Goal: Information Seeking & Learning: Learn about a topic

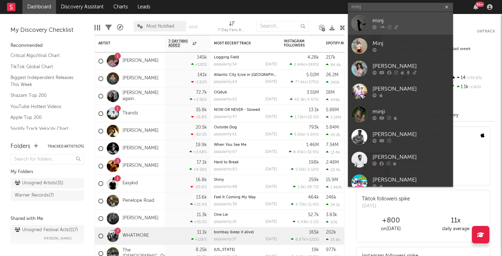
type input "minj"
click at [378, 18] on div "minj" at bounding box center [411, 21] width 77 height 8
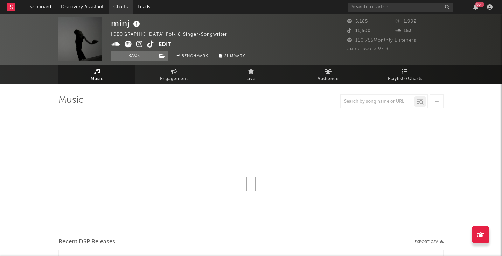
select select "1w"
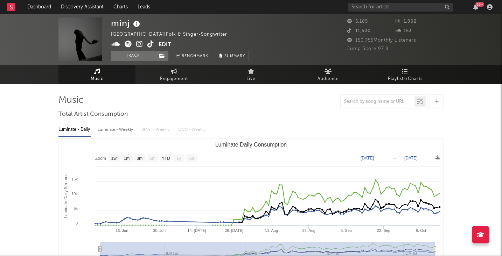
click at [202, 126] on div "Luminate - Daily Luminate - Weekly BMAT - Weekly OCC - Weekly" at bounding box center [251, 130] width 385 height 12
click at [142, 43] on icon at bounding box center [139, 44] width 7 height 7
click at [126, 44] on icon at bounding box center [128, 44] width 7 height 7
click at [151, 43] on icon at bounding box center [150, 44] width 7 height 7
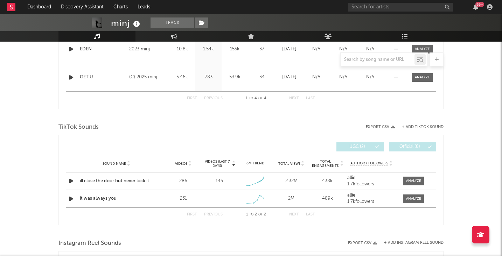
scroll to position [396, 0]
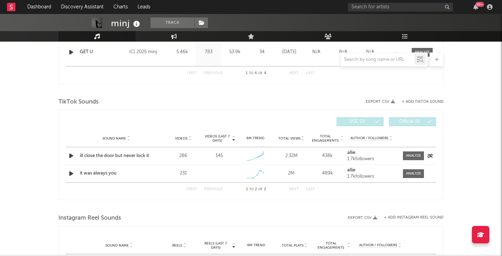
click at [139, 155] on div "ill close the door but never lock it" at bounding box center [116, 156] width 73 height 7
click at [290, 190] on button "Next" at bounding box center [294, 190] width 10 height 4
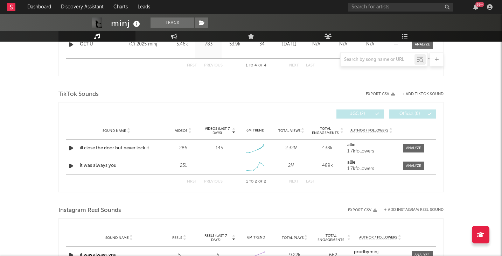
scroll to position [404, 0]
click at [364, 11] on input "text" at bounding box center [400, 7] width 105 height 9
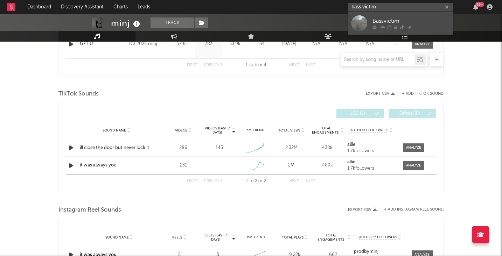
type input "bass victim"
click at [399, 18] on div "Bassvictim" at bounding box center [411, 21] width 77 height 8
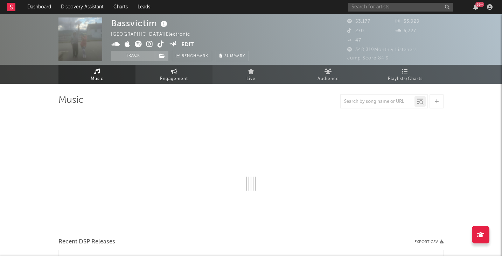
select select "6m"
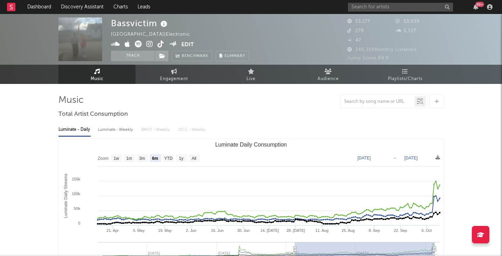
click at [149, 43] on icon at bounding box center [149, 44] width 7 height 7
click at [159, 43] on icon at bounding box center [161, 44] width 7 height 7
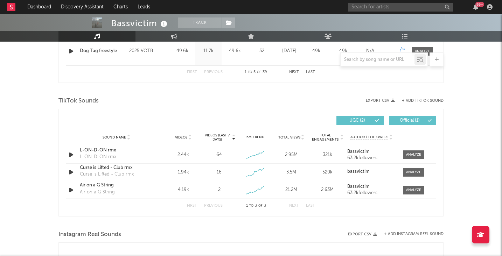
scroll to position [423, 0]
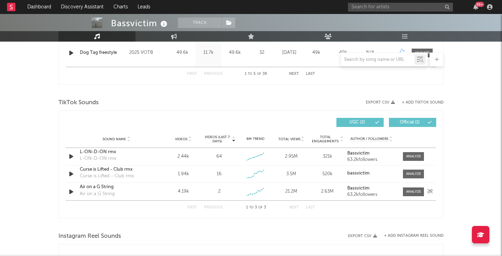
click at [106, 187] on div "Air on a G String" at bounding box center [116, 187] width 73 height 7
click at [358, 11] on div "99 +" at bounding box center [421, 7] width 147 height 14
click at [358, 9] on input "text" at bounding box center [400, 7] width 105 height 9
click at [375, 4] on input "fronti" at bounding box center [400, 7] width 105 height 9
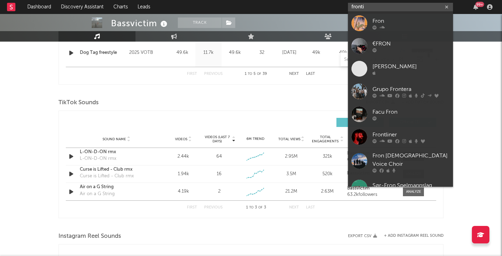
click at [372, 8] on input "fronti" at bounding box center [400, 7] width 105 height 9
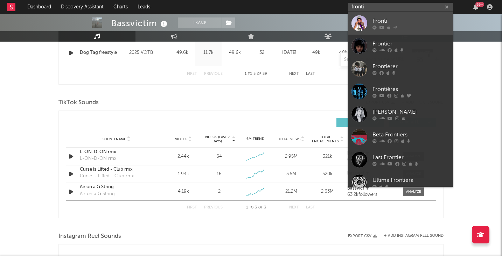
type input "fronti"
click at [381, 20] on div "Fronti" at bounding box center [411, 21] width 77 height 8
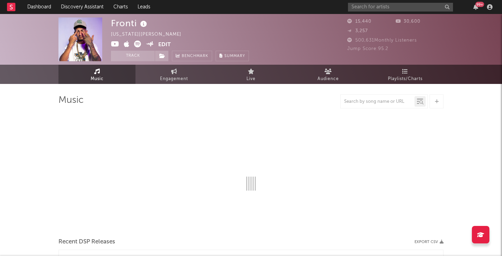
select select "6m"
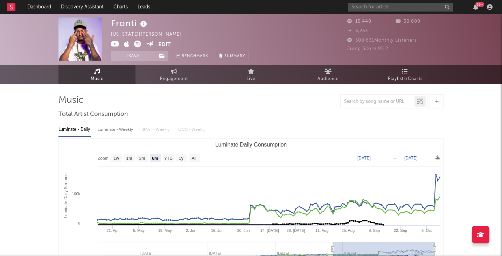
click at [171, 42] on div "Fronti Puerto Rico | Urbano latino Edit Track Benchmark Summary" at bounding box center [180, 40] width 138 height 44
click at [168, 43] on button "Edit" at bounding box center [164, 45] width 13 height 9
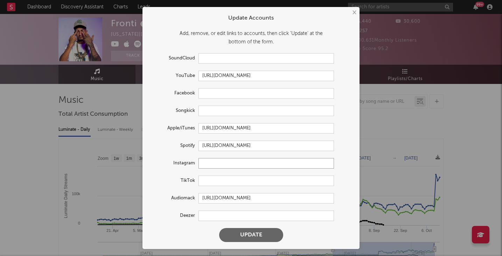
click at [209, 165] on input "text" at bounding box center [267, 163] width 136 height 11
paste input "https://www.instagram.com/frontiofficial_/"
type input "https://www.instagram.com/frontiofficial_/"
click at [250, 238] on button "Update" at bounding box center [251, 235] width 64 height 14
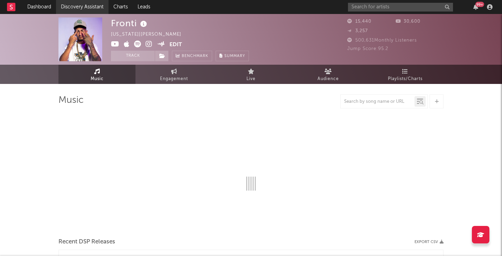
select select "6m"
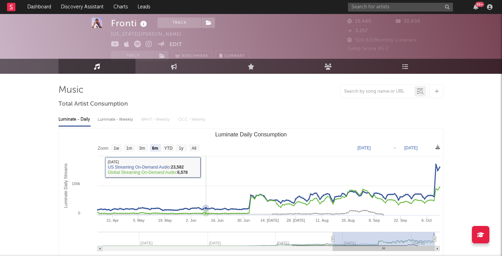
scroll to position [11, 0]
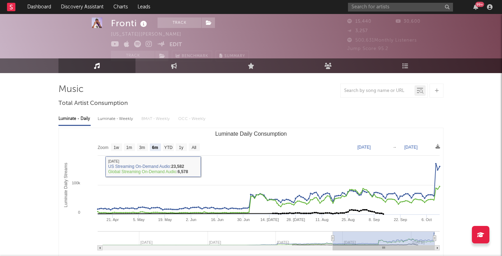
click at [171, 44] on button "Edit" at bounding box center [176, 45] width 13 height 9
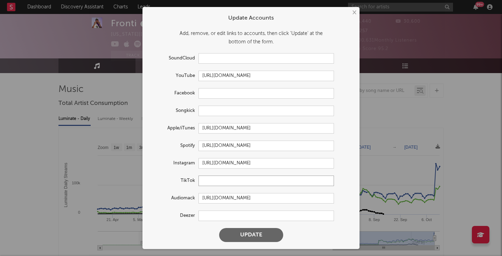
click at [220, 185] on input "text" at bounding box center [267, 181] width 136 height 11
paste input "https://www.tiktok.com/@frontiofficial"
type input "https://www.tiktok.com/@frontiofficial"
click at [247, 232] on button "Update" at bounding box center [251, 235] width 64 height 14
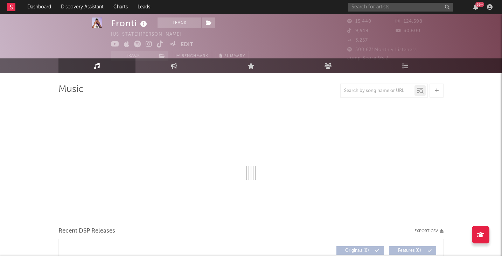
select select "6m"
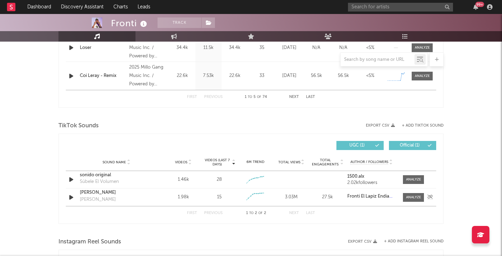
scroll to position [406, 0]
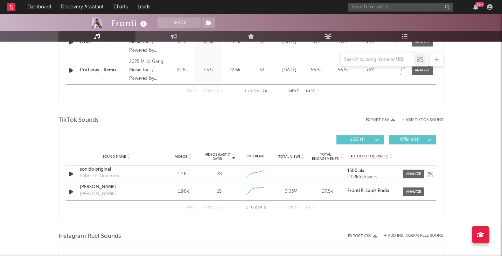
click at [107, 170] on div "sonido original" at bounding box center [116, 169] width 73 height 7
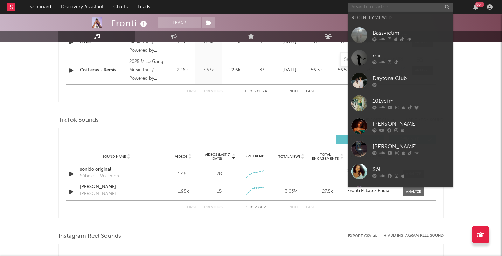
click at [367, 8] on input "text" at bounding box center [400, 7] width 105 height 9
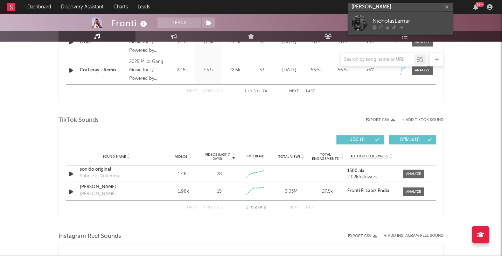
type input "nicholas lamar"
click at [392, 19] on div "NicholasLamar" at bounding box center [411, 21] width 77 height 8
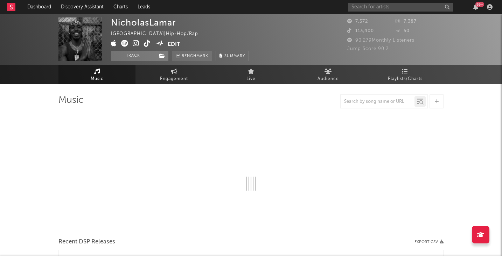
select select "6m"
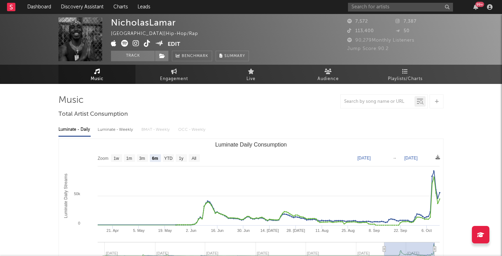
click at [135, 42] on icon at bounding box center [136, 43] width 7 height 7
click at [146, 47] on icon at bounding box center [147, 43] width 7 height 7
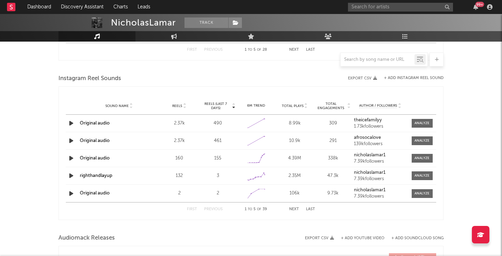
scroll to position [614, 0]
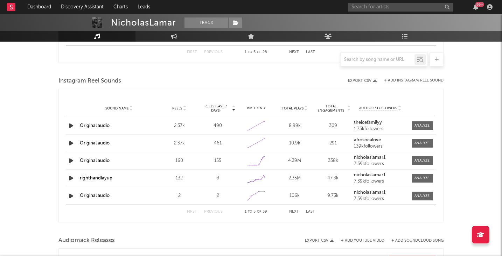
click at [294, 211] on button "Next" at bounding box center [294, 212] width 10 height 4
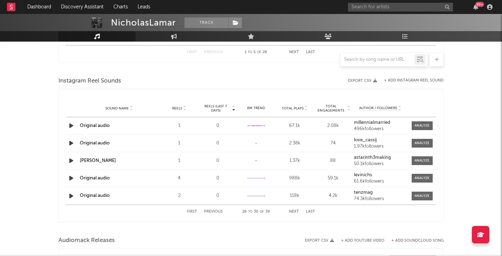
click at [294, 211] on button "Next" at bounding box center [294, 212] width 10 height 4
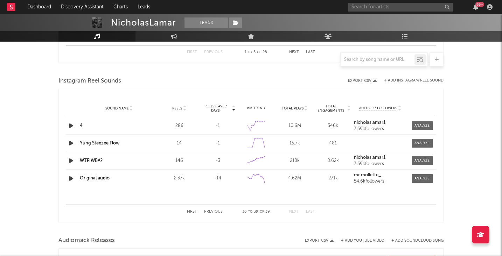
click at [294, 211] on button "Next" at bounding box center [294, 212] width 10 height 4
click at [193, 212] on button "First" at bounding box center [192, 212] width 10 height 4
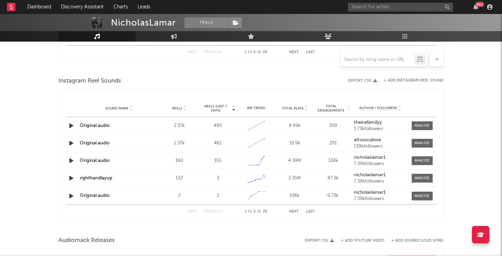
click at [101, 125] on link "Original audio" at bounding box center [95, 126] width 30 height 5
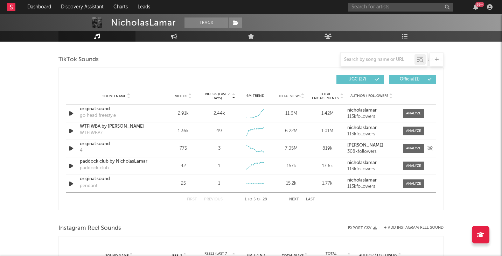
scroll to position [453, 0]
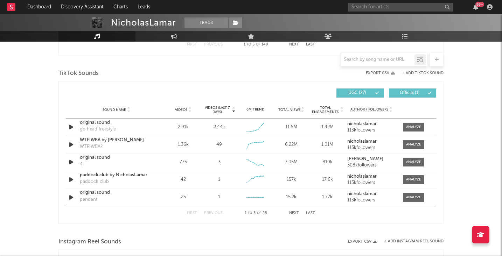
click at [295, 213] on button "Next" at bounding box center [294, 214] width 10 height 4
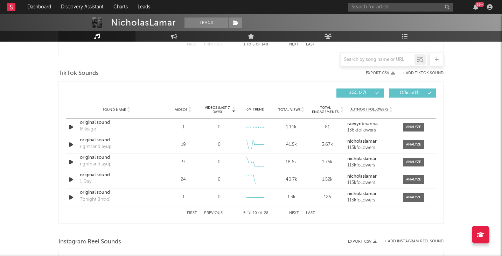
click at [295, 213] on button "Next" at bounding box center [294, 214] width 10 height 4
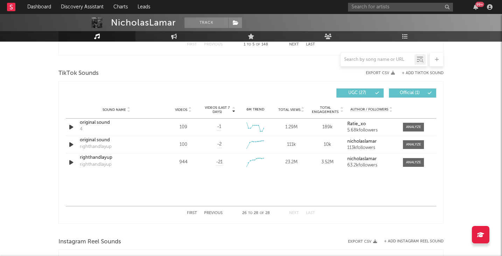
click at [295, 213] on button "Next" at bounding box center [294, 214] width 10 height 4
click at [192, 214] on button "First" at bounding box center [192, 214] width 10 height 4
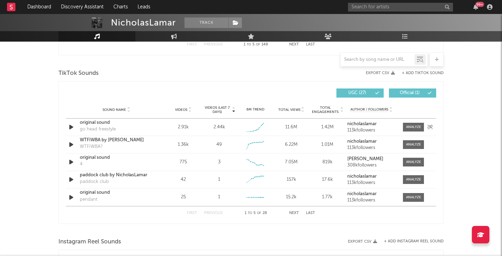
click at [109, 124] on div "original sound" at bounding box center [116, 122] width 73 height 7
click at [103, 124] on div "original sound" at bounding box center [116, 122] width 73 height 7
click at [366, 2] on div "99 +" at bounding box center [421, 7] width 147 height 14
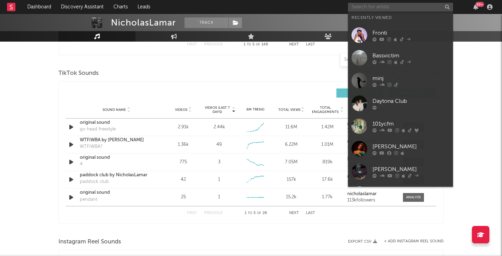
click at [366, 6] on input "text" at bounding box center [400, 7] width 105 height 9
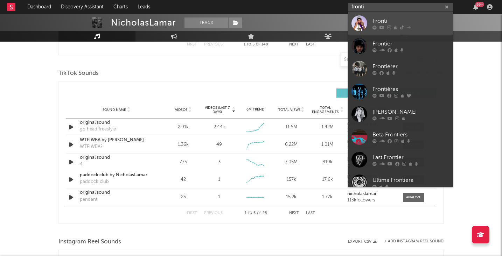
type input "fronti"
click at [386, 20] on div "Fronti" at bounding box center [411, 21] width 77 height 8
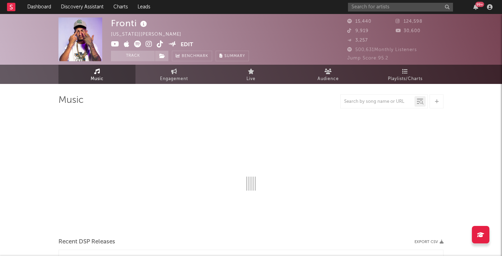
select select "6m"
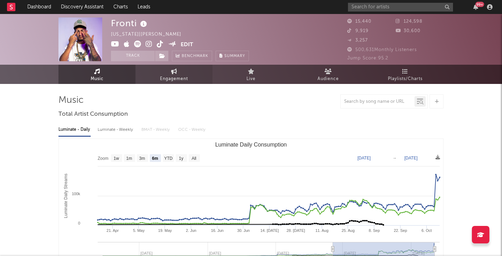
click at [183, 80] on span "Engagement" at bounding box center [174, 79] width 28 height 8
select select "1w"
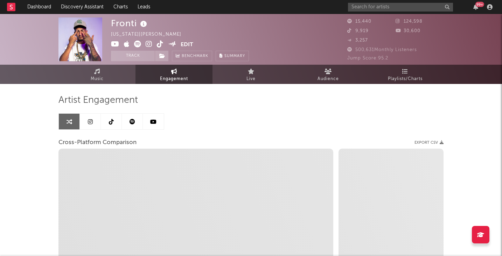
select select "1m"
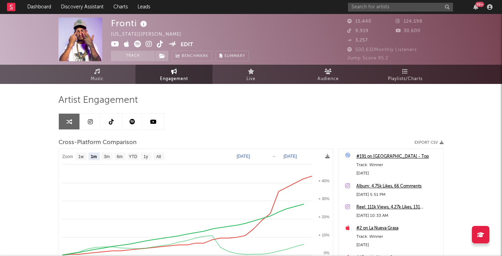
click at [93, 125] on link at bounding box center [90, 122] width 21 height 16
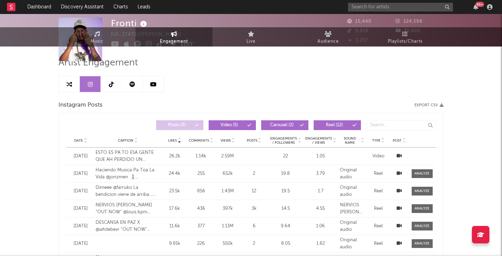
select select "1w"
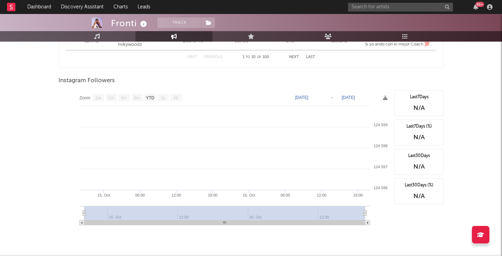
scroll to position [588, 0]
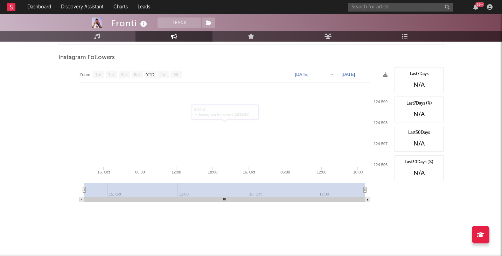
click at [418, 84] on div "N/A" at bounding box center [419, 85] width 41 height 8
click at [402, 136] on div "Last 30 Days" at bounding box center [419, 133] width 41 height 6
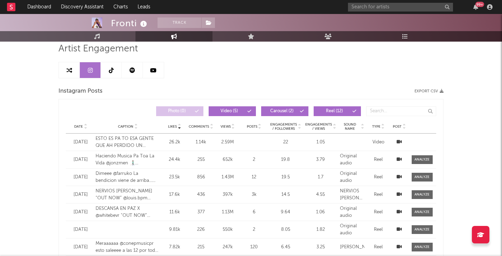
scroll to position [25, 0]
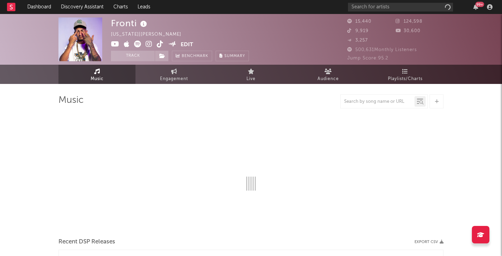
select select "6m"
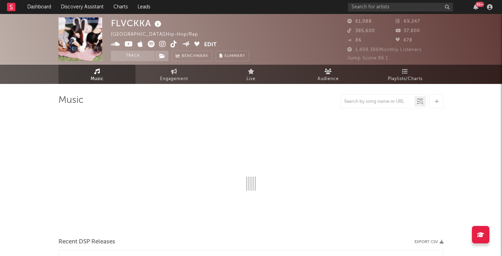
click at [162, 42] on icon at bounding box center [162, 44] width 7 height 7
select select "6m"
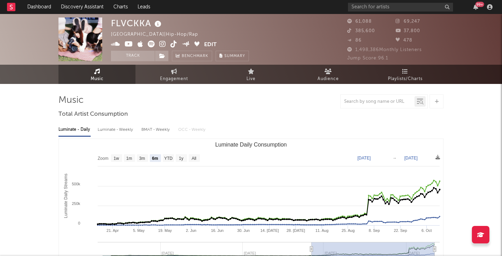
click at [174, 45] on icon at bounding box center [174, 44] width 7 height 7
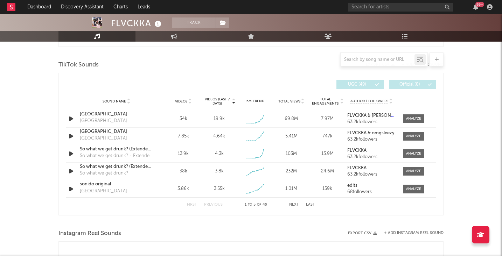
scroll to position [465, 0]
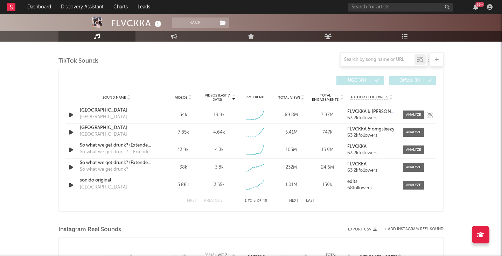
click at [98, 111] on div "Hotel Room" at bounding box center [116, 110] width 73 height 7
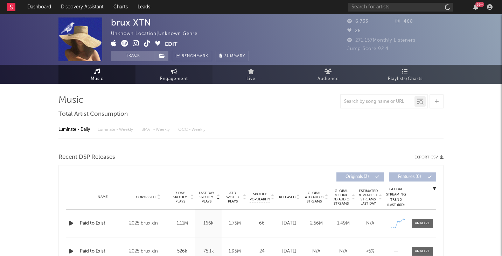
select select "1w"
